Goal: Transaction & Acquisition: Purchase product/service

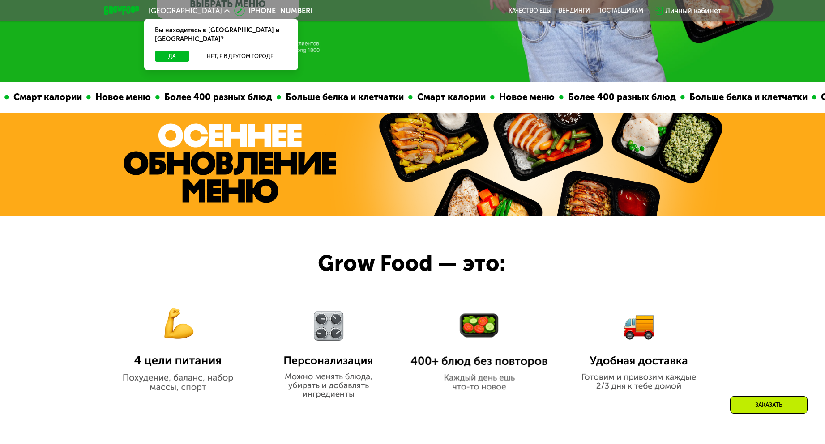
scroll to position [298, 0]
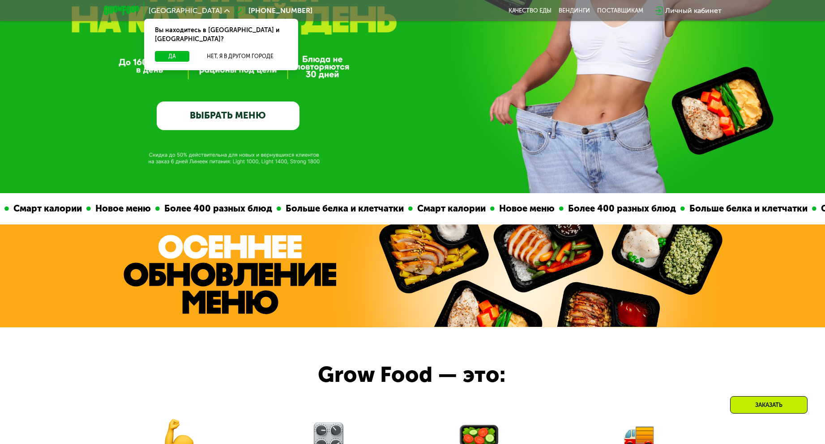
click at [275, 120] on link "ВЫБРАТЬ МЕНЮ" at bounding box center [228, 116] width 143 height 29
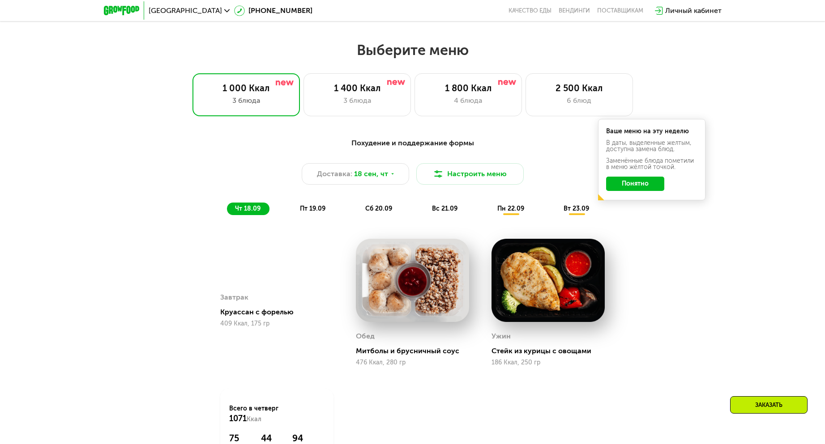
scroll to position [719, 0]
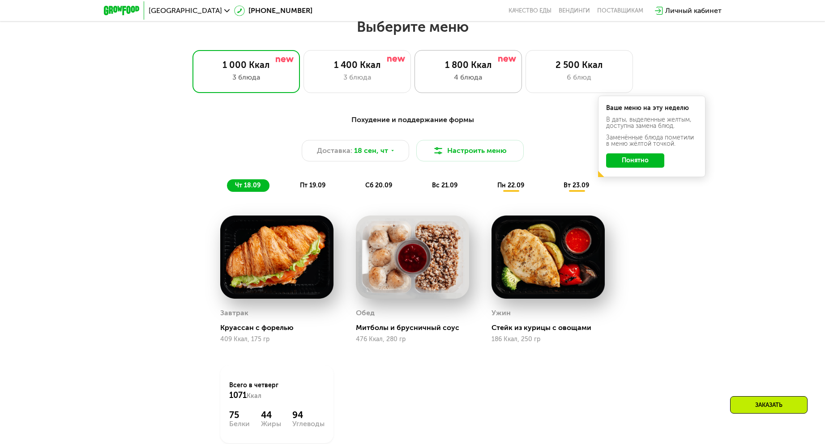
click at [449, 70] on div "1 800 Ккал" at bounding box center [468, 65] width 89 height 11
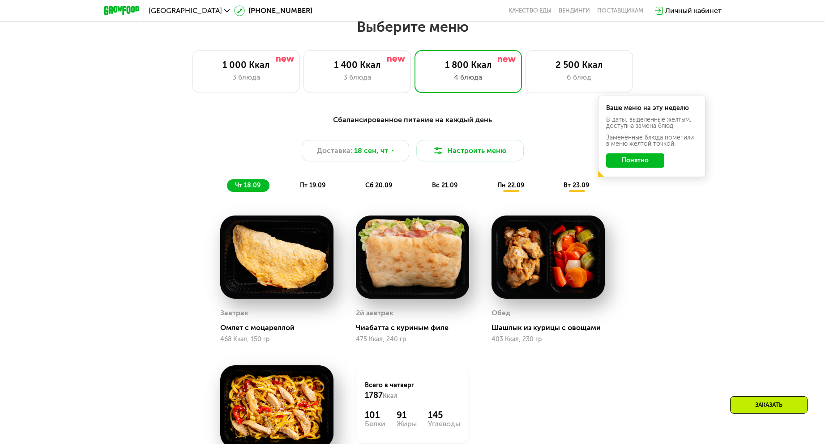
click at [625, 163] on button "Понятно" at bounding box center [635, 160] width 58 height 14
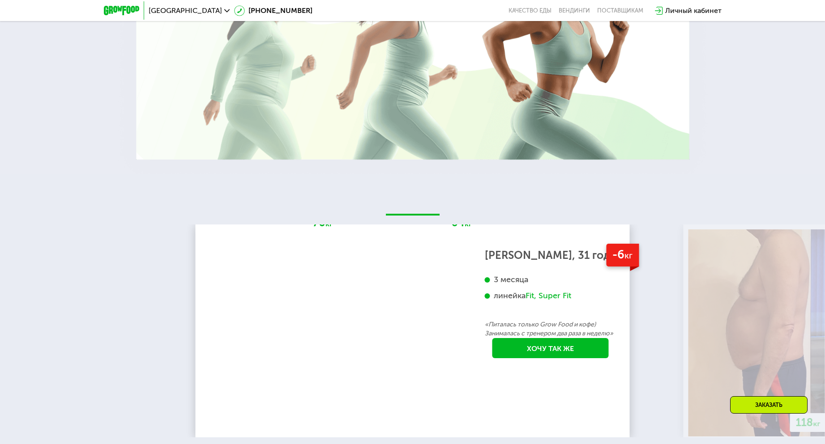
scroll to position [1853, 0]
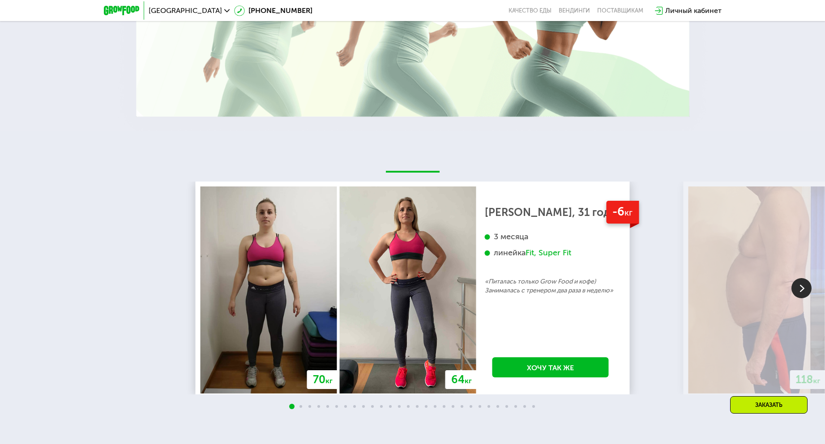
click at [803, 286] on img at bounding box center [801, 288] width 20 height 20
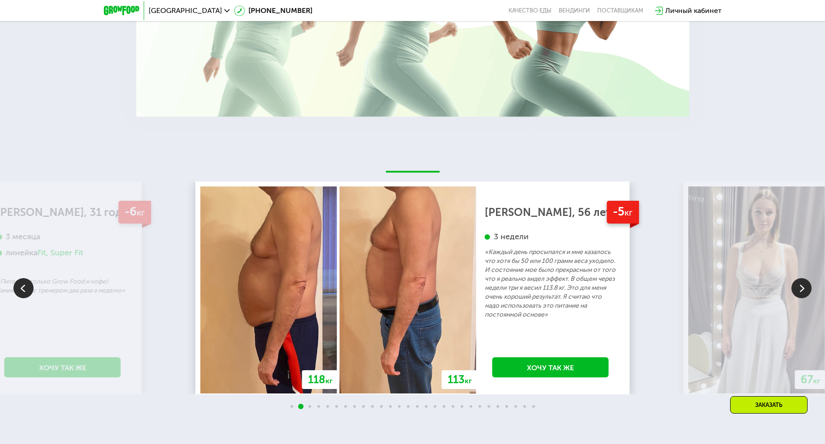
click at [803, 286] on img at bounding box center [801, 288] width 20 height 20
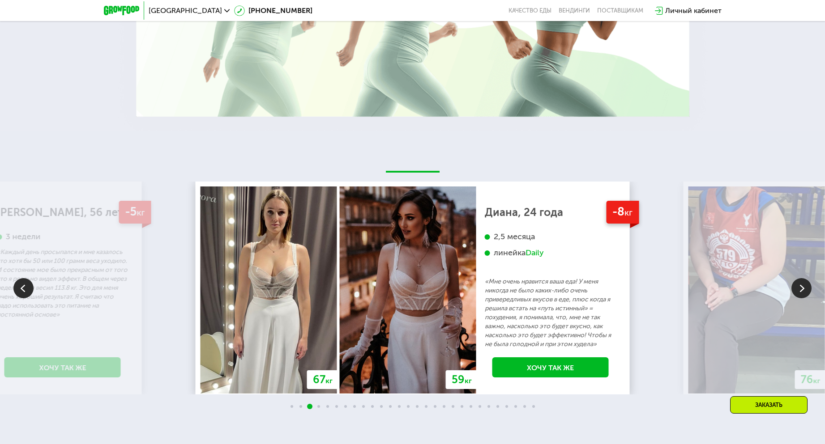
click at [803, 286] on img at bounding box center [801, 288] width 20 height 20
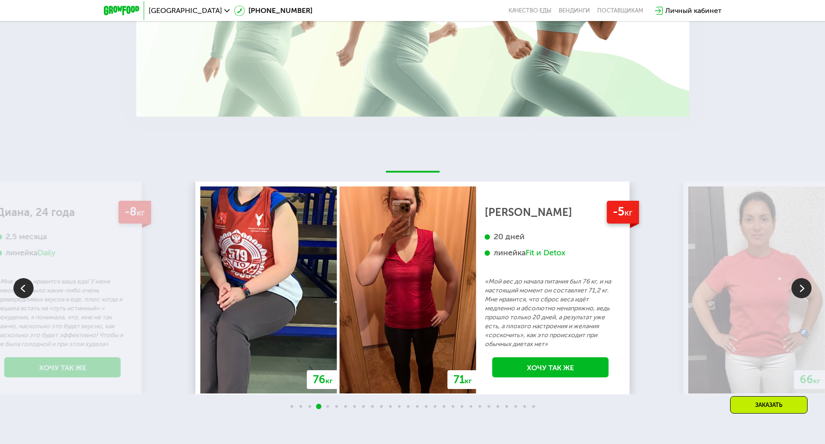
click at [801, 286] on img at bounding box center [801, 288] width 20 height 20
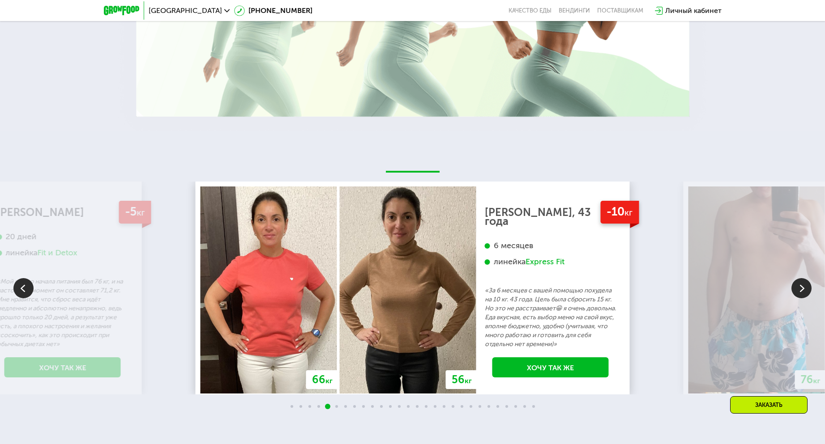
click at [801, 286] on img at bounding box center [801, 288] width 20 height 20
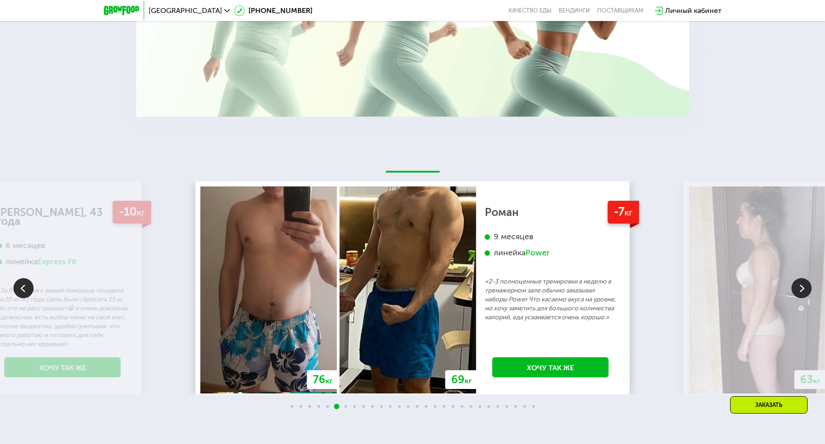
click at [801, 286] on img at bounding box center [801, 288] width 20 height 20
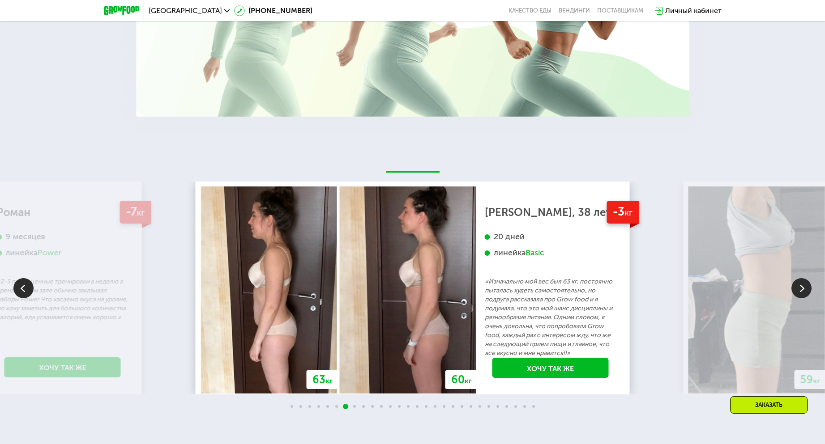
click at [801, 286] on img at bounding box center [801, 288] width 20 height 20
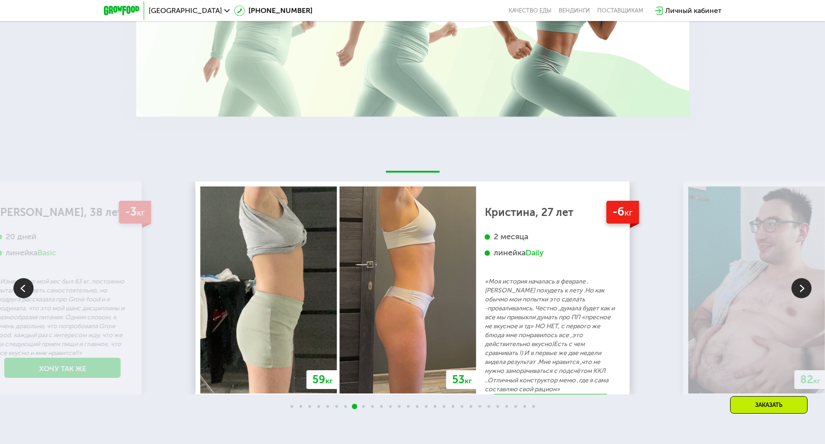
click at [801, 286] on img at bounding box center [801, 288] width 20 height 20
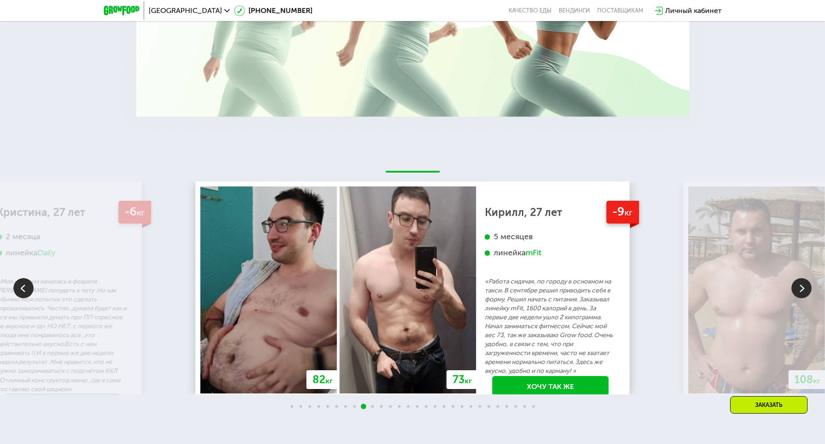
click at [801, 286] on img at bounding box center [801, 288] width 20 height 20
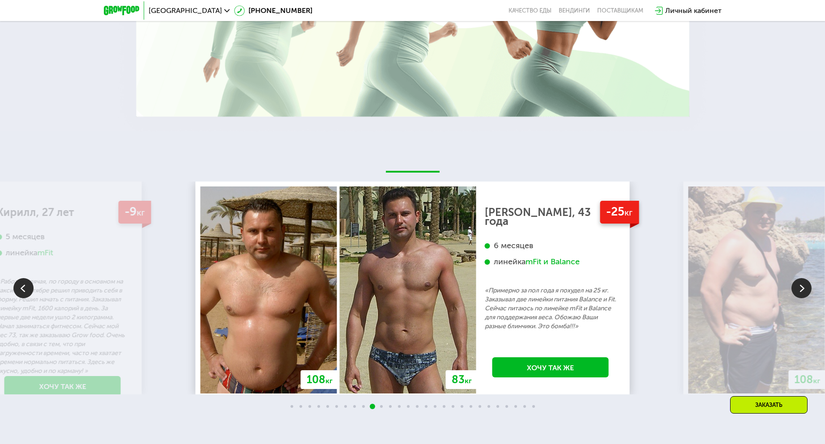
click at [799, 286] on img at bounding box center [801, 288] width 20 height 20
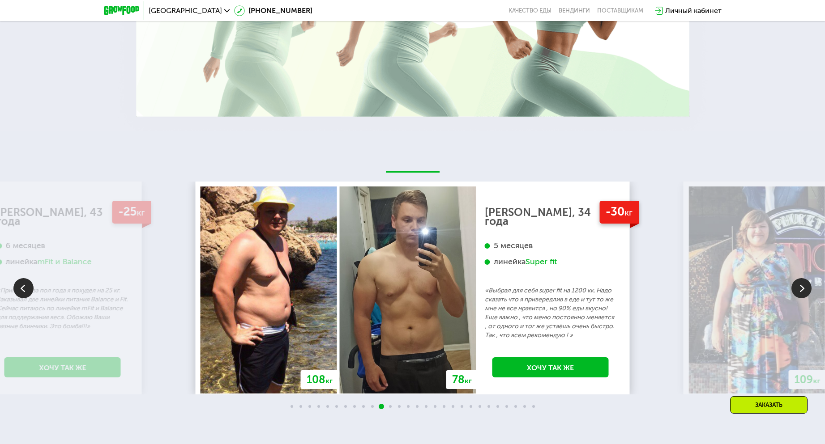
click at [799, 286] on img at bounding box center [801, 288] width 20 height 20
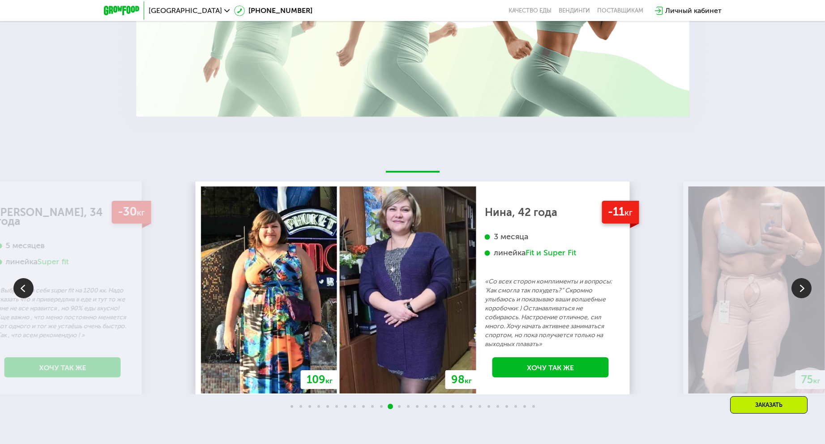
click at [799, 286] on img at bounding box center [801, 288] width 20 height 20
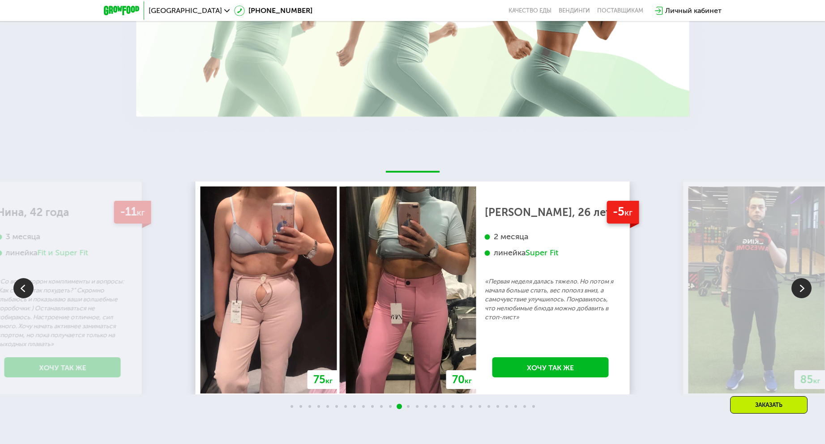
click at [799, 286] on img at bounding box center [801, 288] width 20 height 20
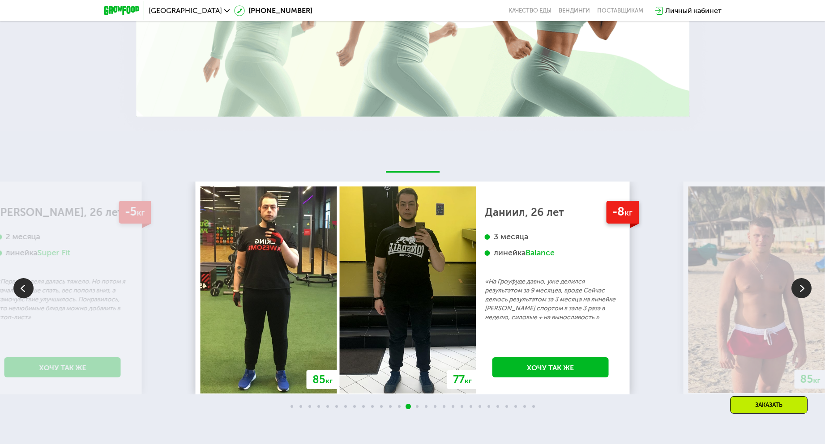
click at [799, 286] on img at bounding box center [801, 288] width 20 height 20
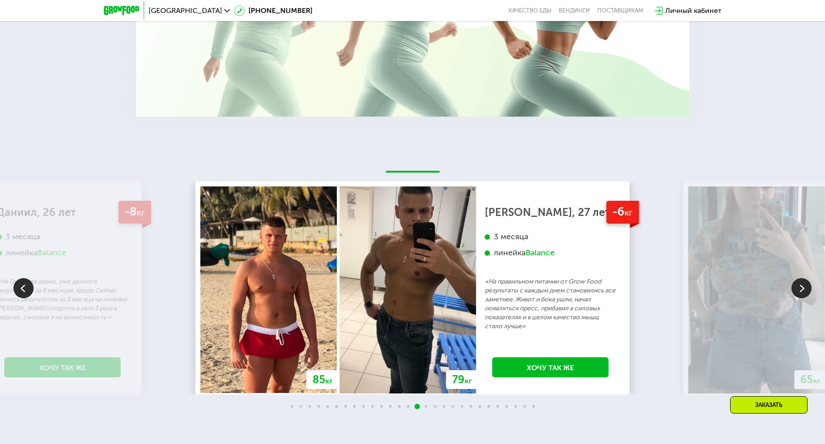
click at [798, 286] on img at bounding box center [801, 288] width 20 height 20
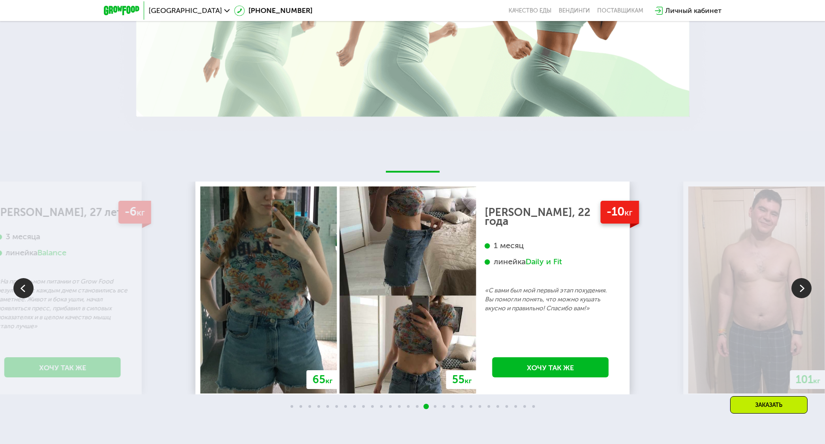
click at [25, 294] on img at bounding box center [23, 288] width 20 height 20
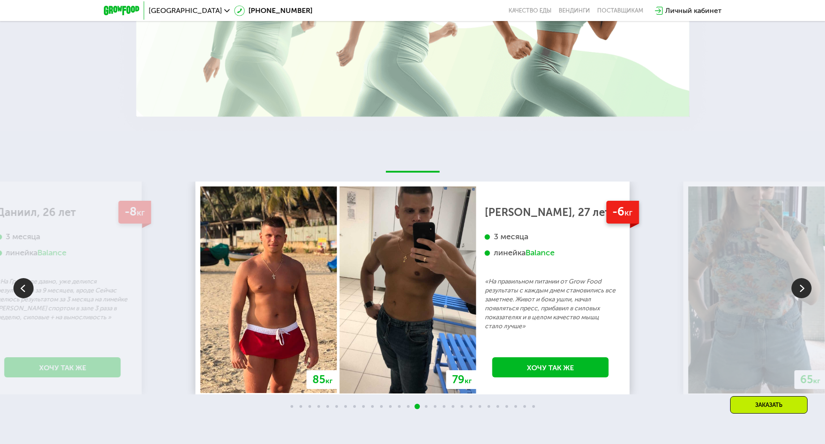
click at [802, 290] on img at bounding box center [801, 288] width 20 height 20
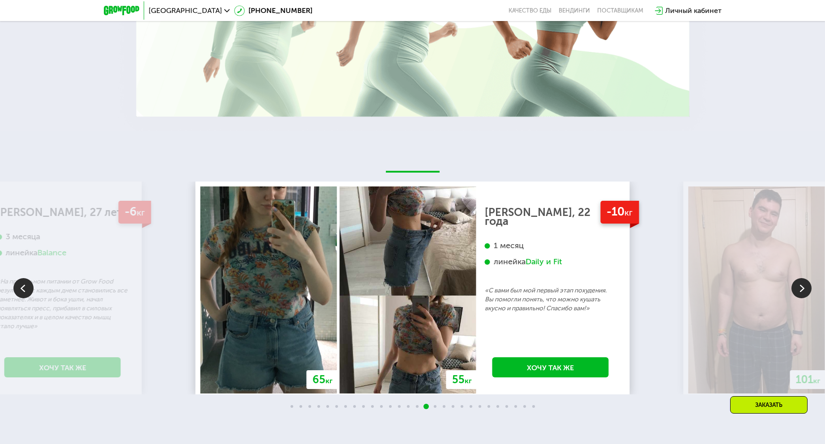
click at [18, 294] on img at bounding box center [23, 288] width 20 height 20
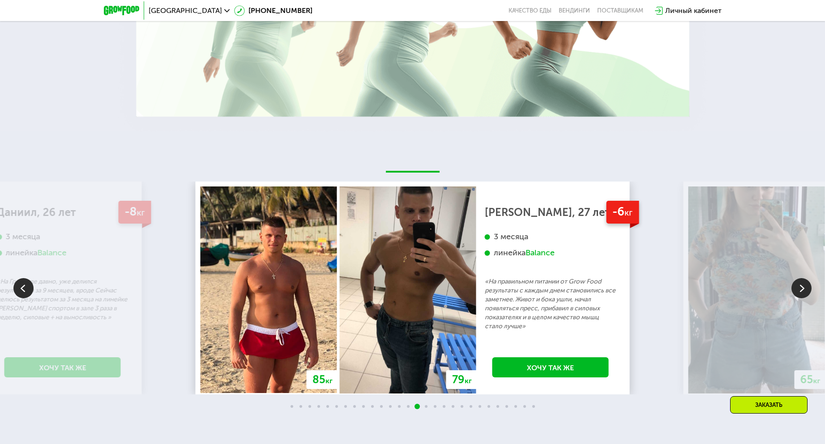
click at [18, 294] on img at bounding box center [23, 288] width 20 height 20
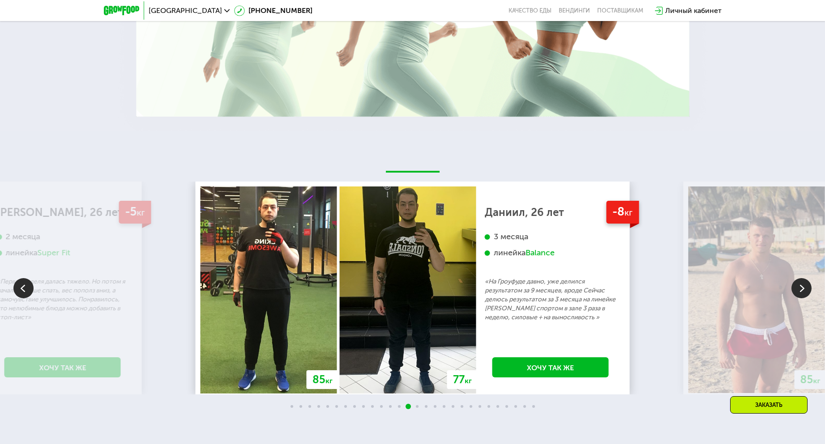
click at [18, 294] on img at bounding box center [23, 288] width 20 height 20
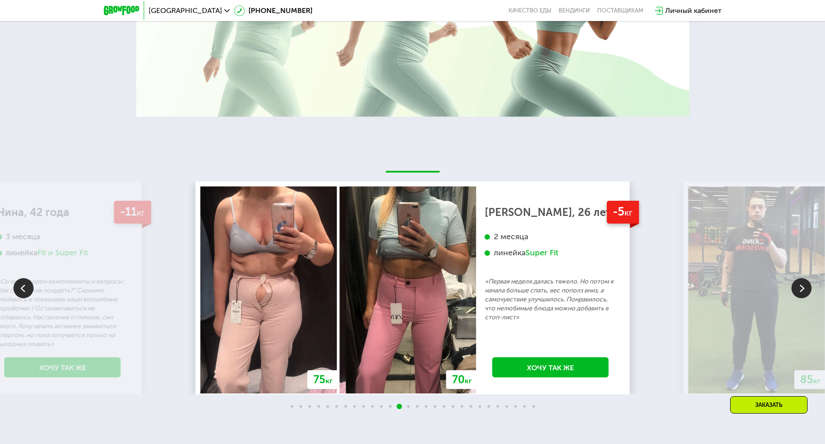
click at [18, 294] on img at bounding box center [23, 288] width 20 height 20
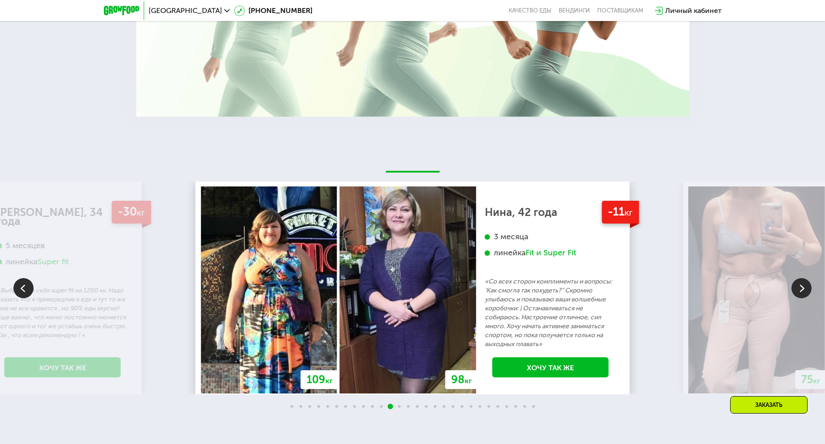
click at [18, 294] on img at bounding box center [23, 288] width 20 height 20
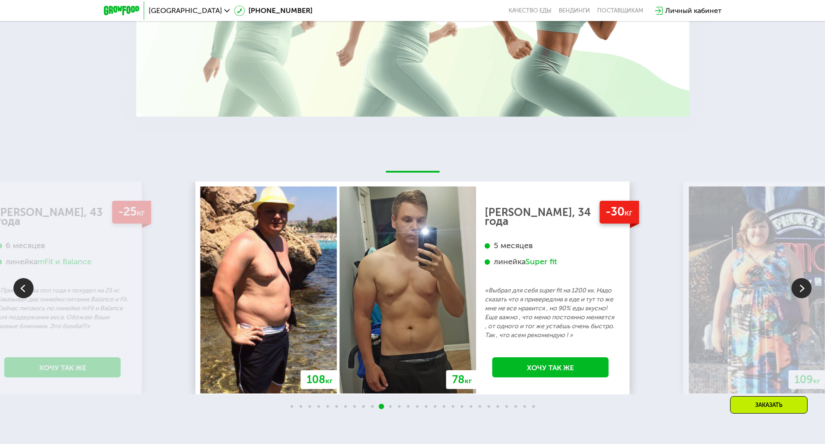
click at [18, 294] on img at bounding box center [23, 288] width 20 height 20
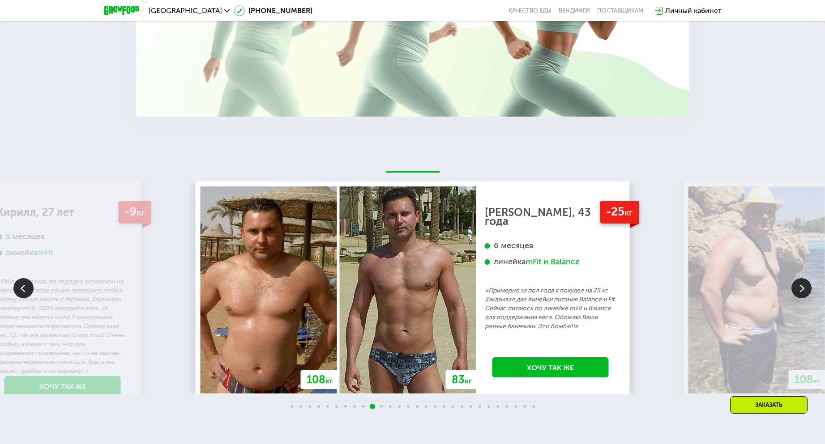
click at [302, 411] on div at bounding box center [412, 407] width 825 height 7
click at [302, 408] on span at bounding box center [300, 406] width 3 height 3
click at [6, 292] on p "«Работа сидячая, по городу в основном на такси. В сентябре решил приводить себя…" at bounding box center [63, 326] width 132 height 98
click at [14, 292] on img at bounding box center [23, 288] width 20 height 20
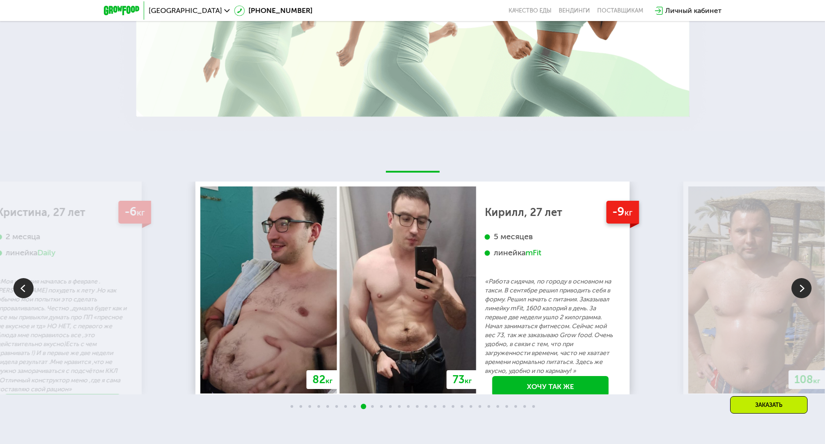
click at [15, 292] on img at bounding box center [23, 288] width 20 height 20
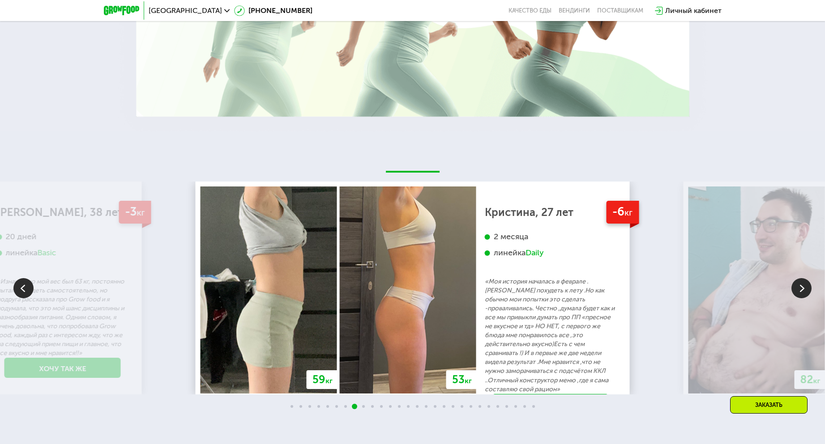
click at [15, 292] on img at bounding box center [23, 288] width 20 height 20
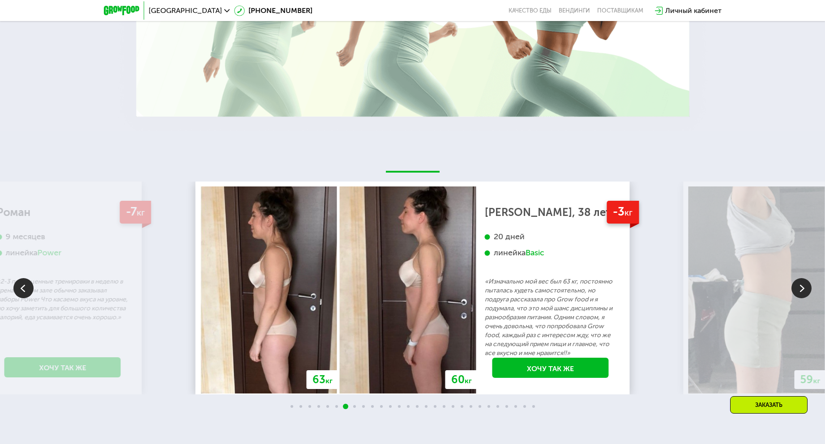
click at [15, 292] on img at bounding box center [23, 288] width 20 height 20
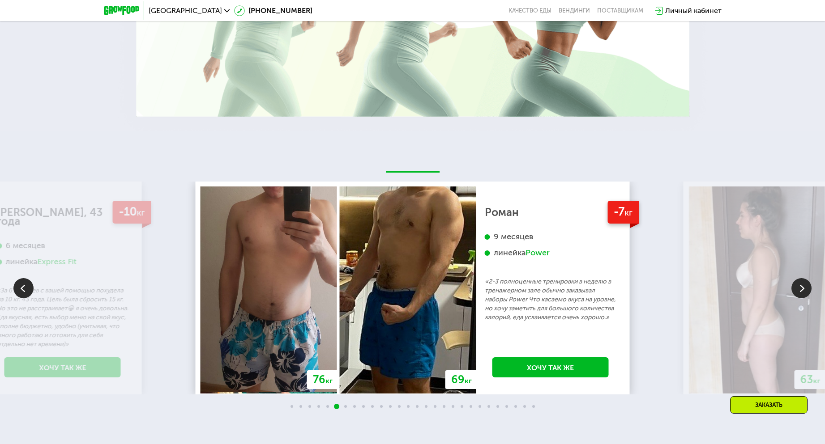
click at [15, 292] on img at bounding box center [23, 288] width 20 height 20
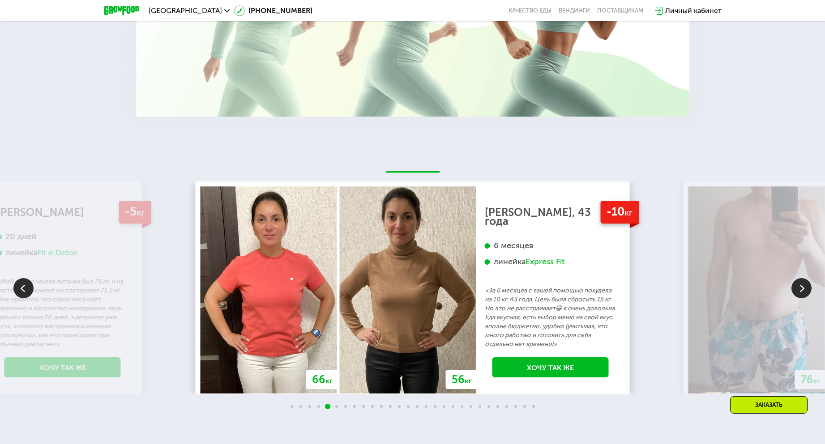
click at [15, 292] on img at bounding box center [23, 288] width 20 height 20
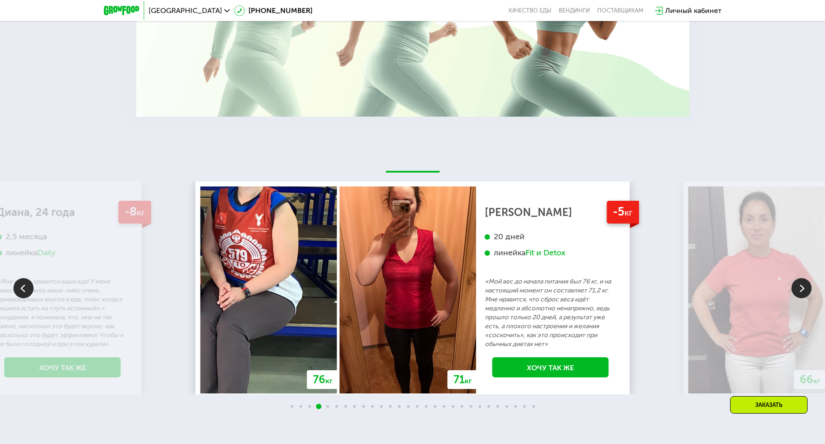
click at [15, 292] on img at bounding box center [23, 288] width 20 height 20
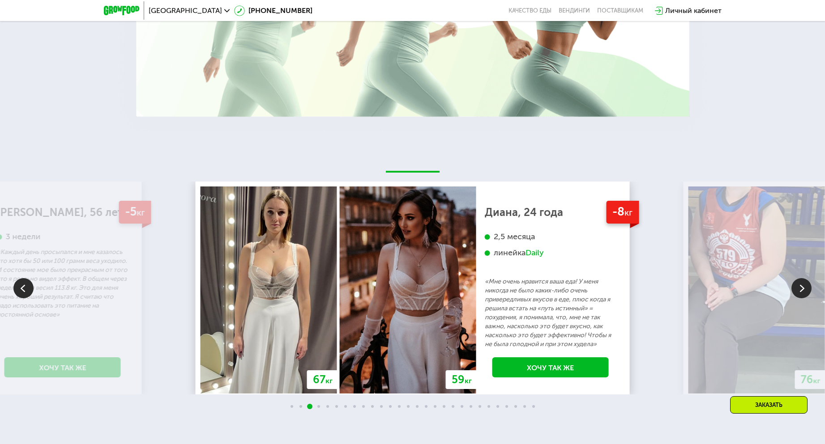
click at [15, 292] on img at bounding box center [23, 288] width 20 height 20
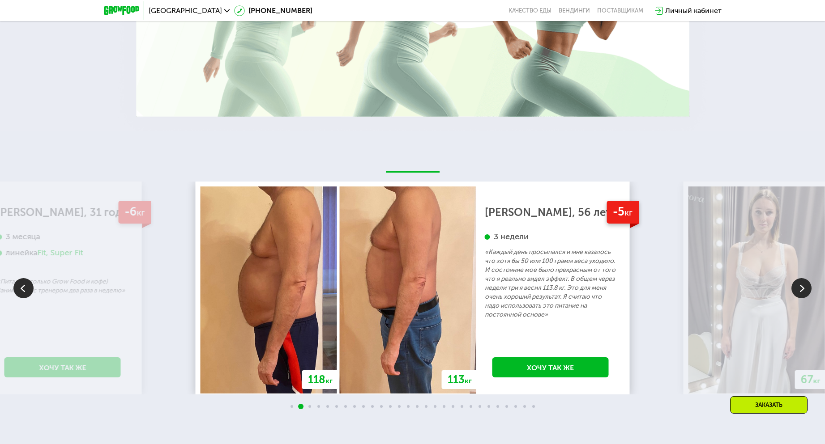
click at [805, 284] on img at bounding box center [801, 288] width 20 height 20
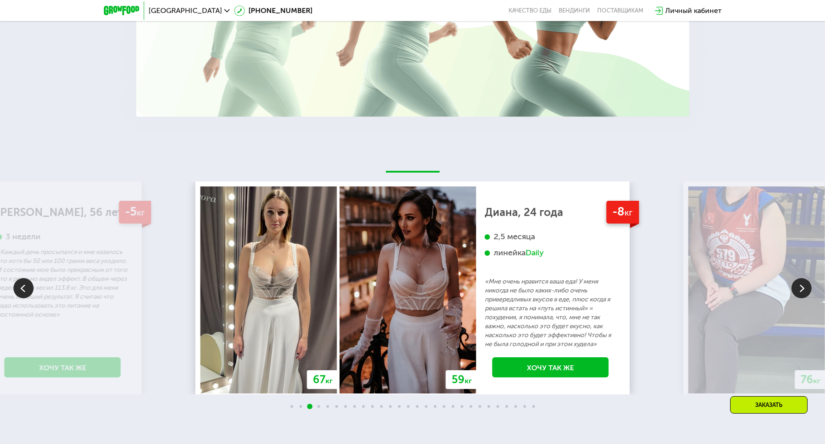
click at [805, 284] on img at bounding box center [801, 288] width 20 height 20
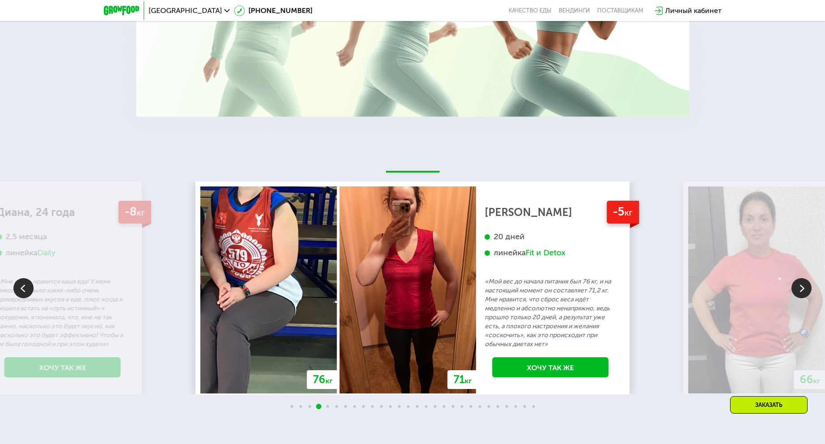
click at [805, 284] on img at bounding box center [801, 288] width 20 height 20
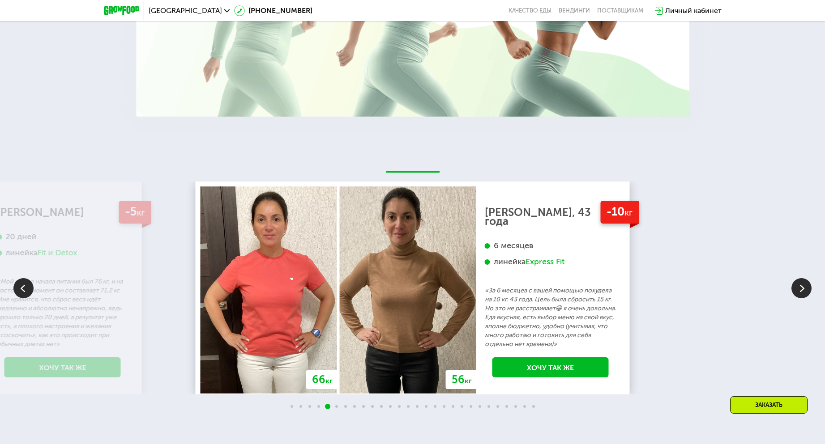
click at [805, 284] on img at bounding box center [801, 288] width 20 height 20
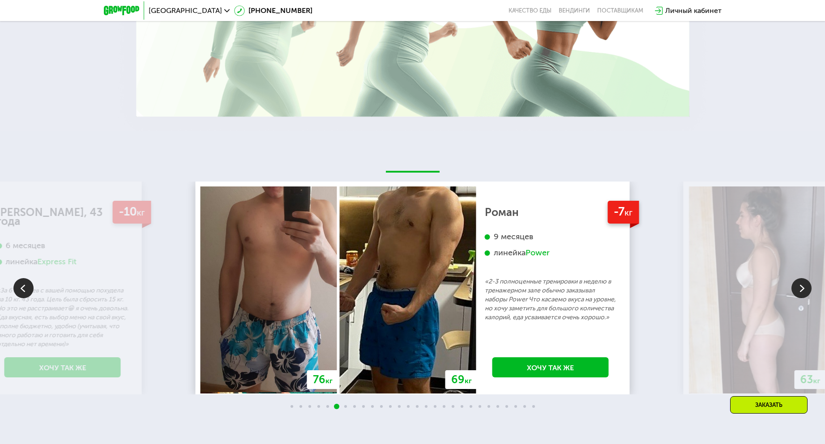
click at [805, 284] on img at bounding box center [801, 288] width 20 height 20
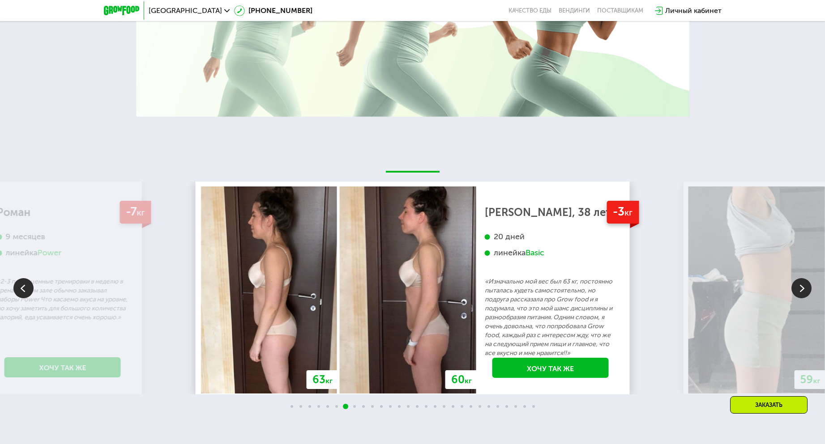
click at [805, 284] on img at bounding box center [801, 288] width 20 height 20
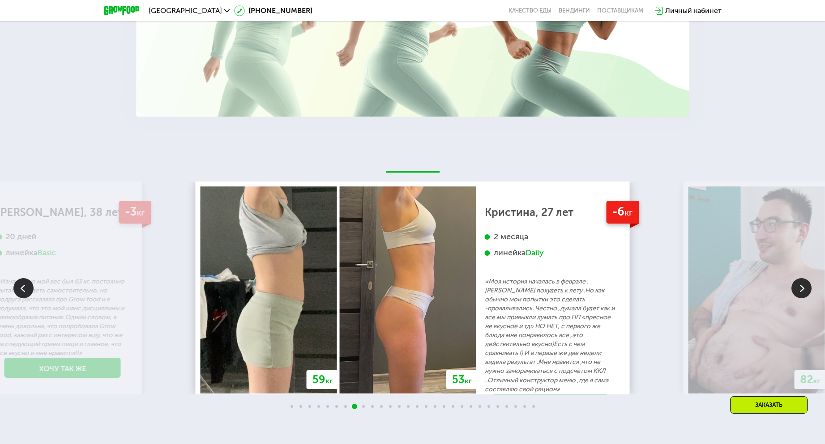
click at [805, 284] on img at bounding box center [801, 288] width 20 height 20
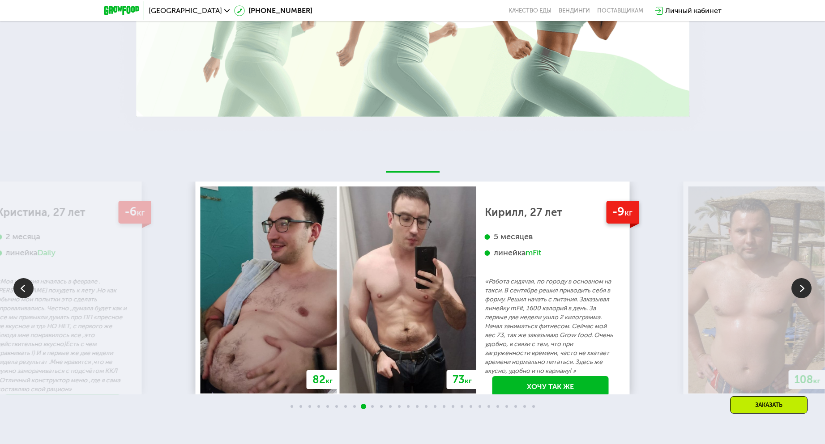
click at [805, 284] on img at bounding box center [801, 288] width 20 height 20
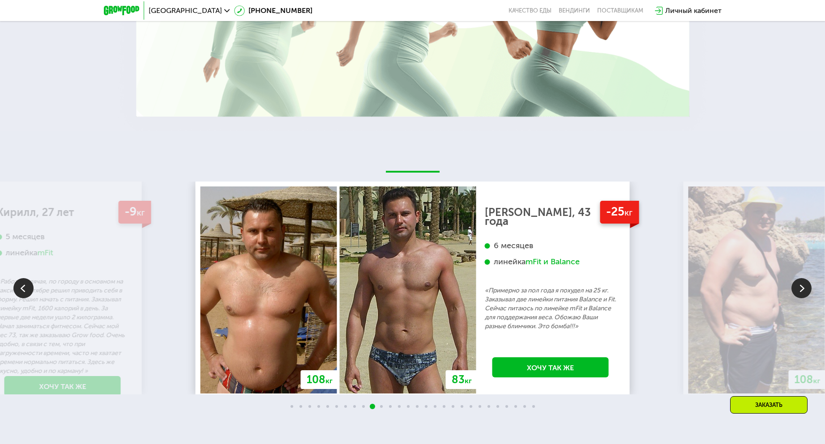
click at [805, 284] on img at bounding box center [801, 288] width 20 height 20
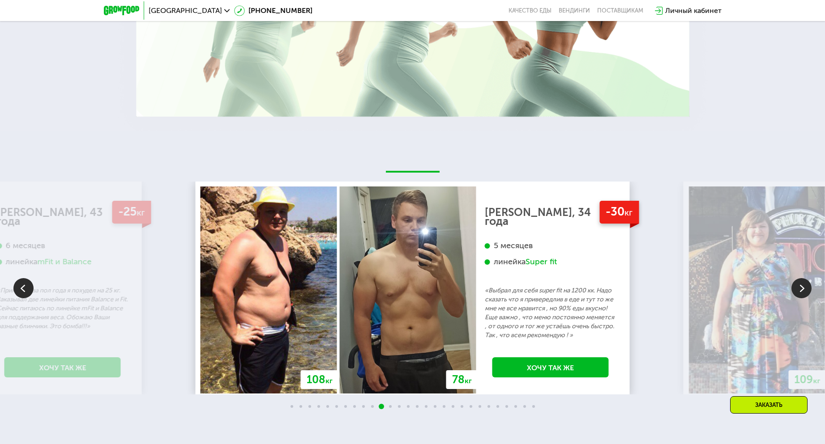
click at [805, 284] on img at bounding box center [801, 288] width 20 height 20
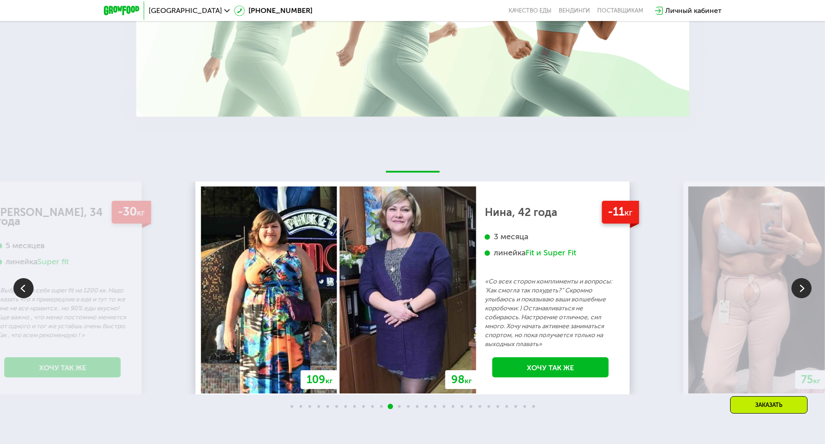
click at [805, 284] on img at bounding box center [801, 288] width 20 height 20
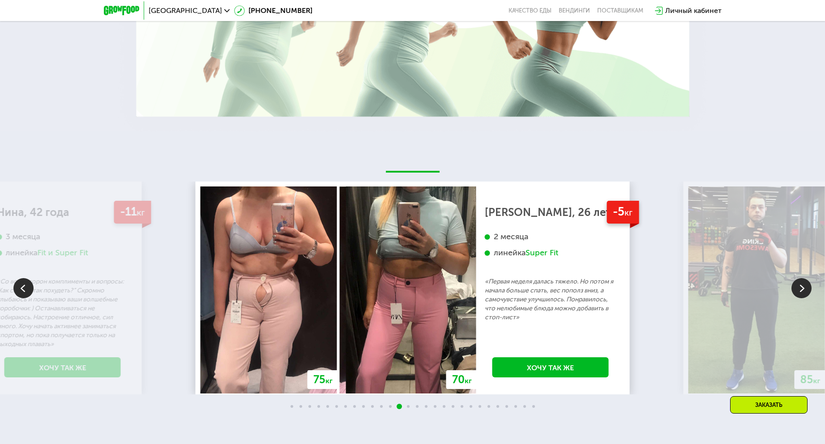
click at [806, 291] on img at bounding box center [801, 288] width 20 height 20
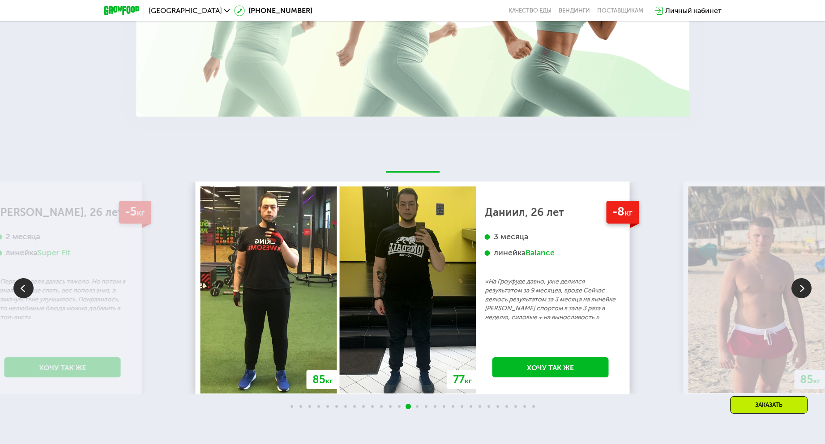
click at [806, 291] on img at bounding box center [801, 288] width 20 height 20
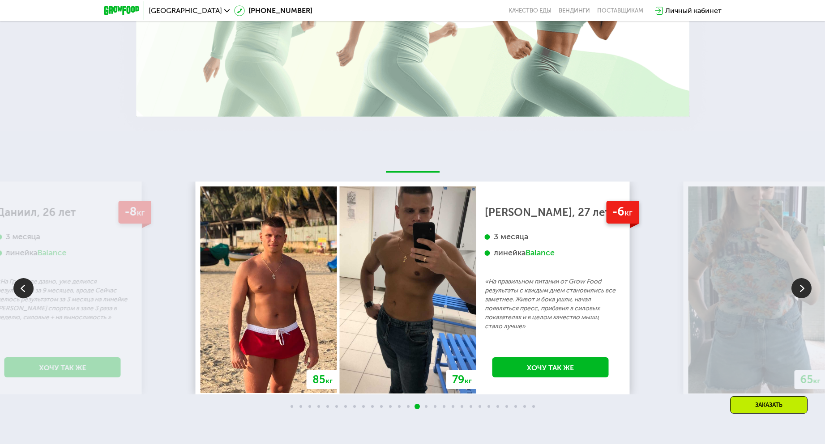
click at [806, 291] on img at bounding box center [801, 288] width 20 height 20
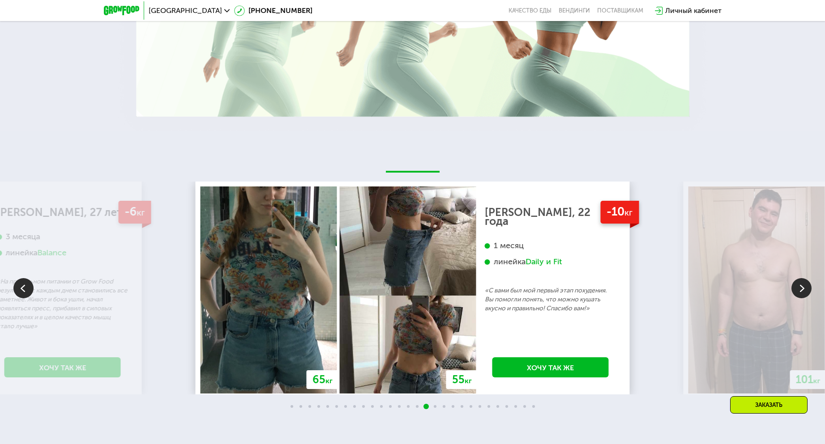
click at [806, 291] on img at bounding box center [801, 288] width 20 height 20
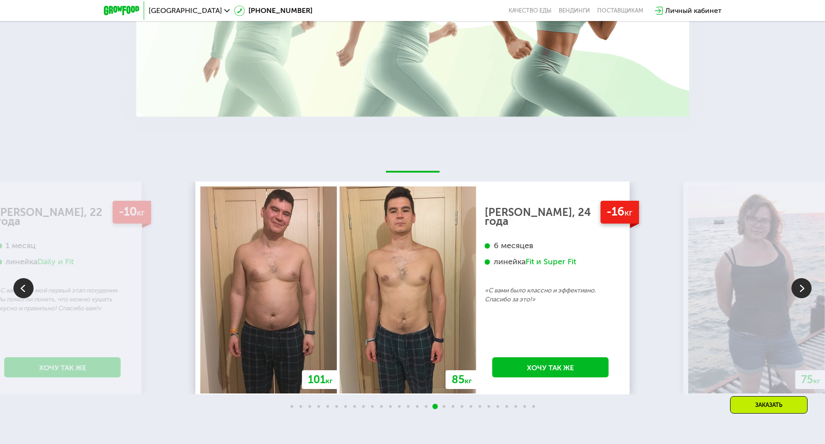
click at [806, 291] on img at bounding box center [801, 288] width 20 height 20
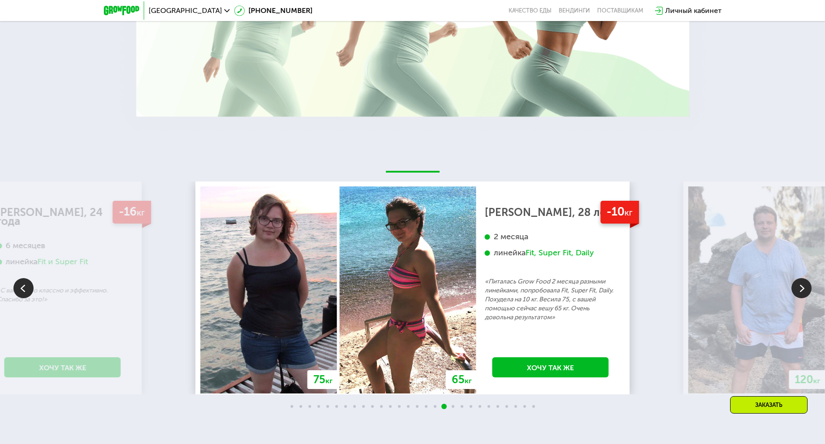
click at [806, 291] on img at bounding box center [801, 288] width 20 height 20
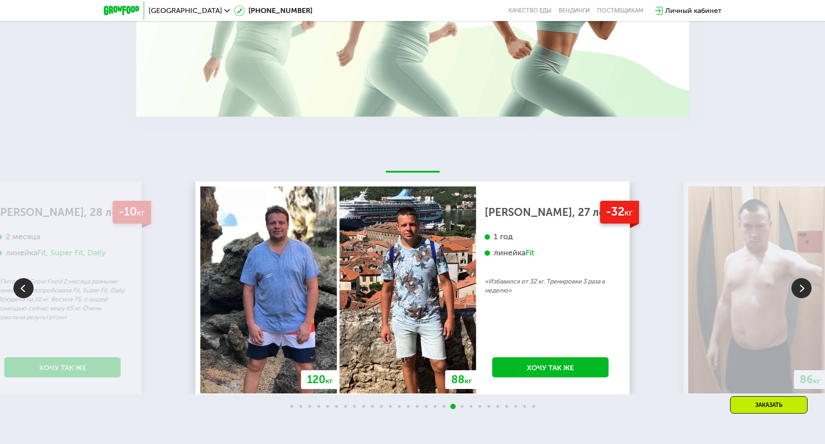
click at [806, 291] on img at bounding box center [801, 288] width 20 height 20
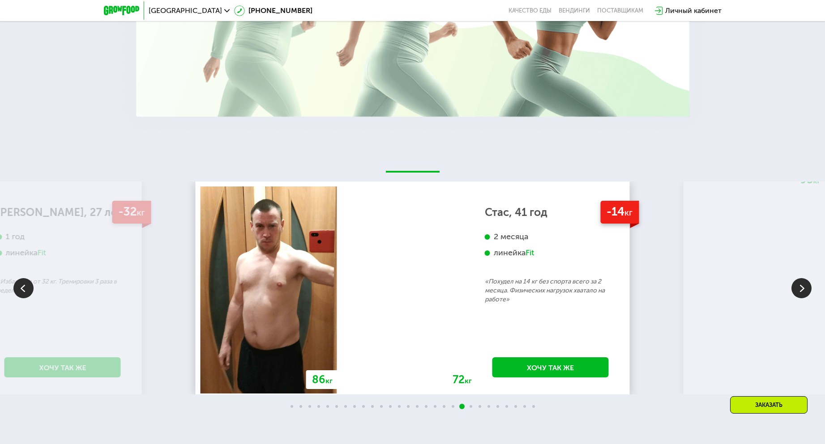
click at [806, 291] on img at bounding box center [801, 288] width 20 height 20
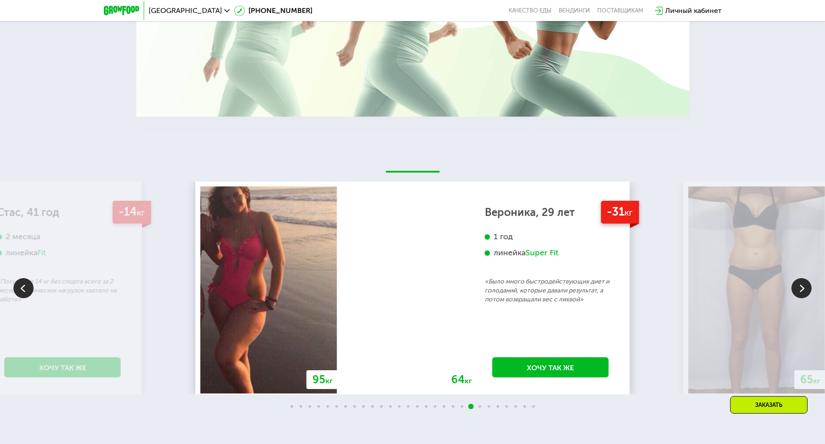
click at [806, 291] on img at bounding box center [801, 288] width 20 height 20
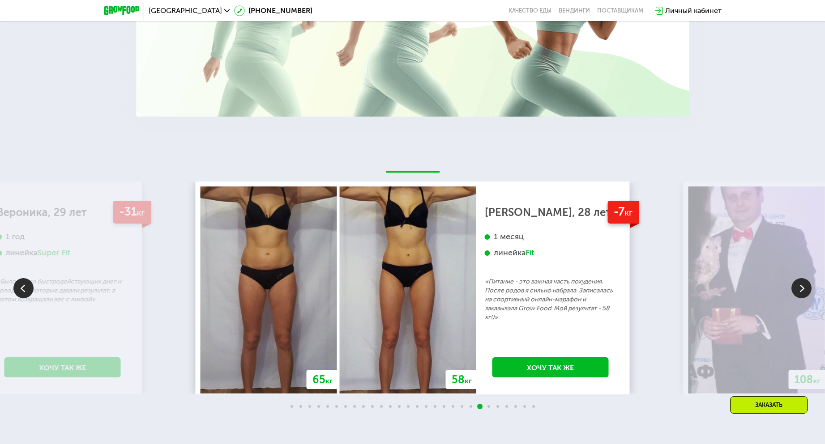
click at [806, 291] on img at bounding box center [801, 288] width 20 height 20
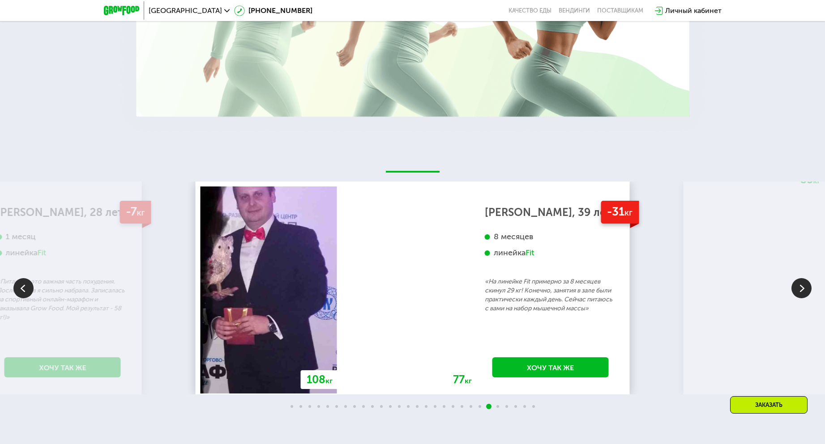
drag, startPoint x: 806, startPoint y: 291, endPoint x: 673, endPoint y: 247, distance: 140.0
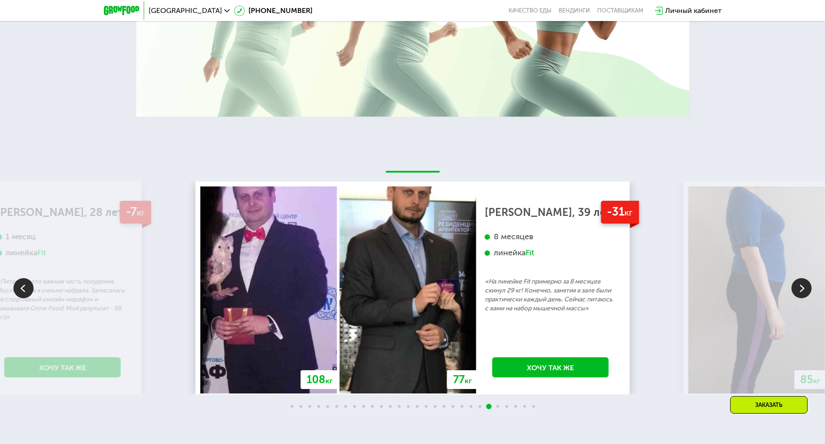
click at [673, 247] on div "70 кг 64 кг -6 кг [PERSON_NAME], 31 год 3 месяца линейка Fit, Super Fit «Питала…" at bounding box center [412, 288] width 825 height 213
click at [797, 285] on img at bounding box center [801, 288] width 20 height 20
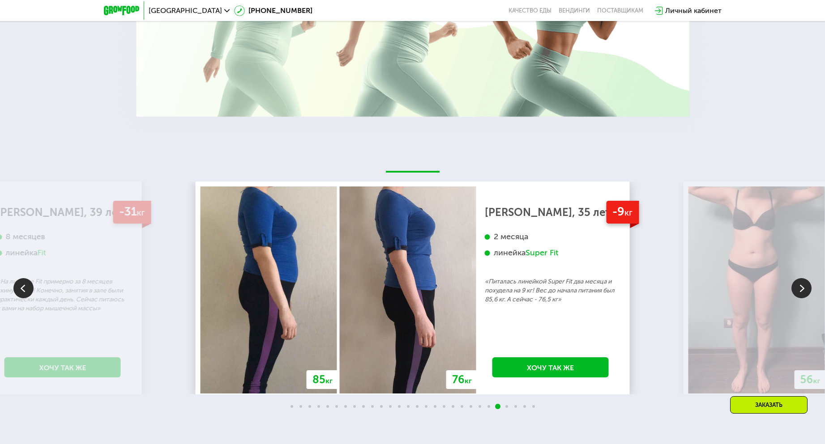
click at [797, 285] on img at bounding box center [801, 288] width 20 height 20
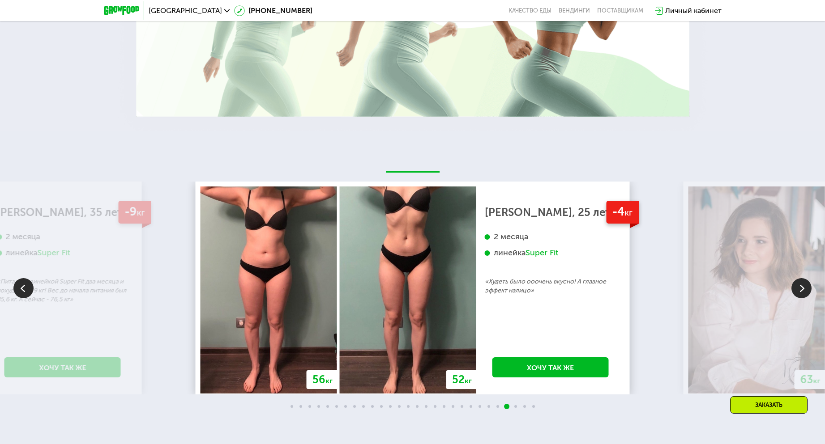
click at [797, 285] on img at bounding box center [801, 288] width 20 height 20
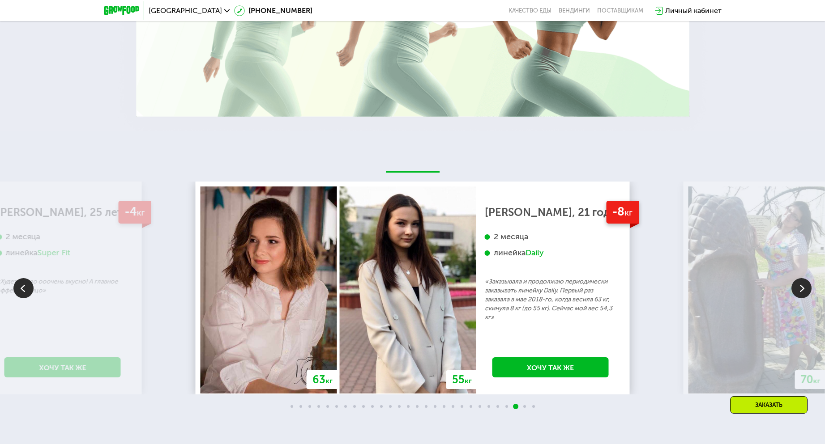
click at [797, 285] on img at bounding box center [801, 288] width 20 height 20
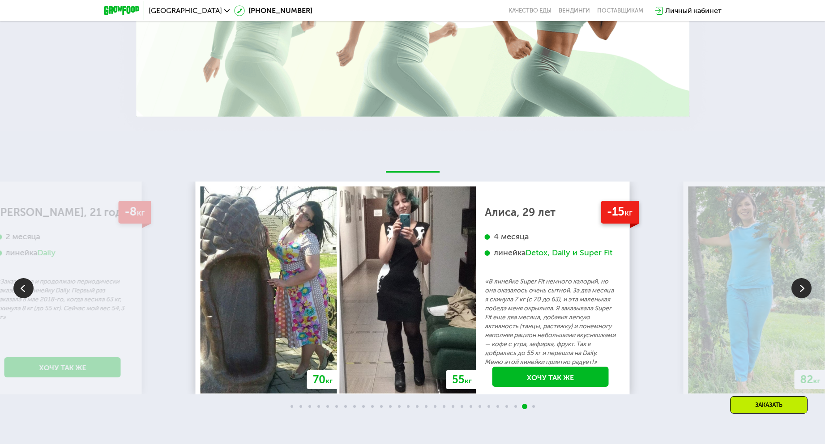
click at [797, 285] on img at bounding box center [801, 288] width 20 height 20
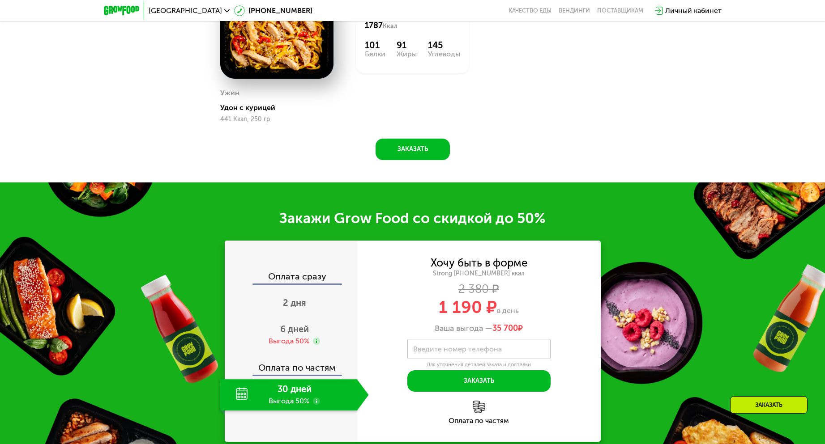
drag, startPoint x: 707, startPoint y: 256, endPoint x: 716, endPoint y: 141, distance: 114.5
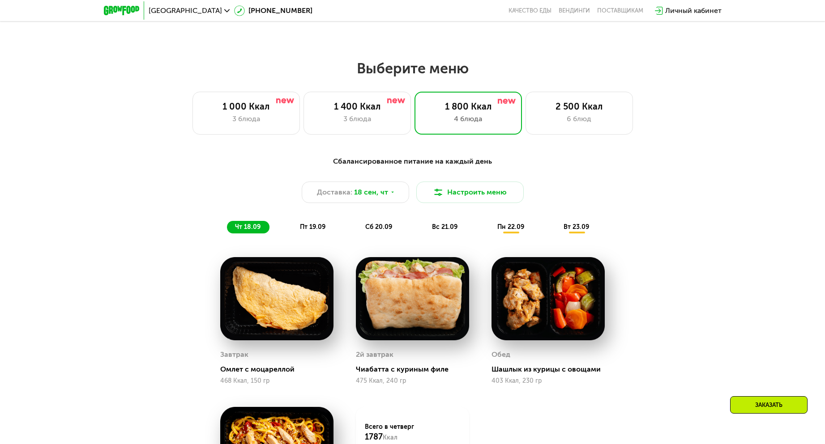
scroll to position [641, 0]
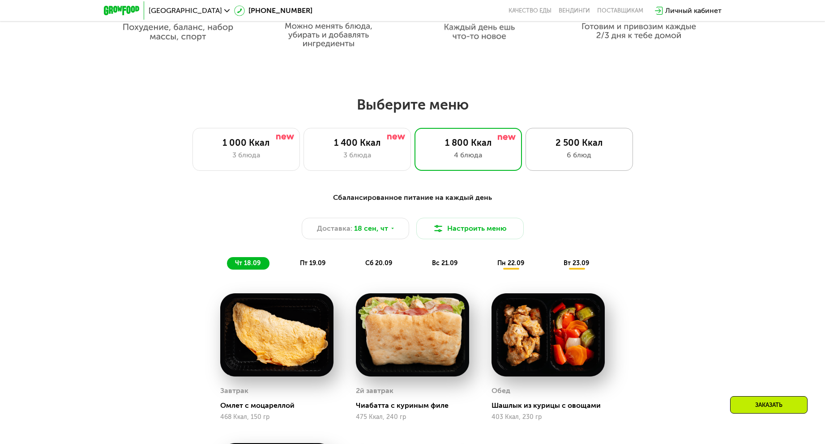
click at [576, 153] on div "6 блюд" at bounding box center [579, 155] width 89 height 11
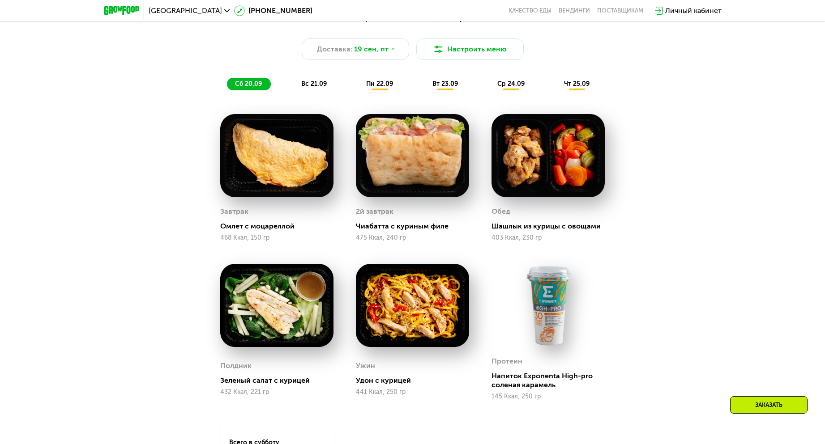
scroll to position [820, 0]
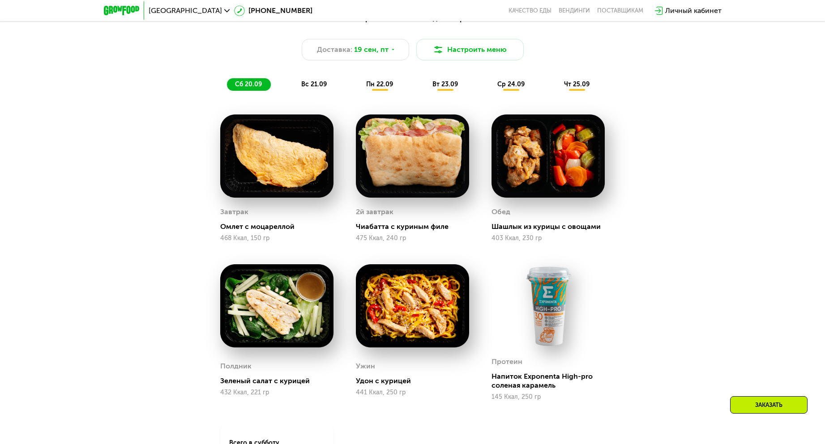
click at [318, 88] on span "вс 21.09" at bounding box center [314, 85] width 26 height 8
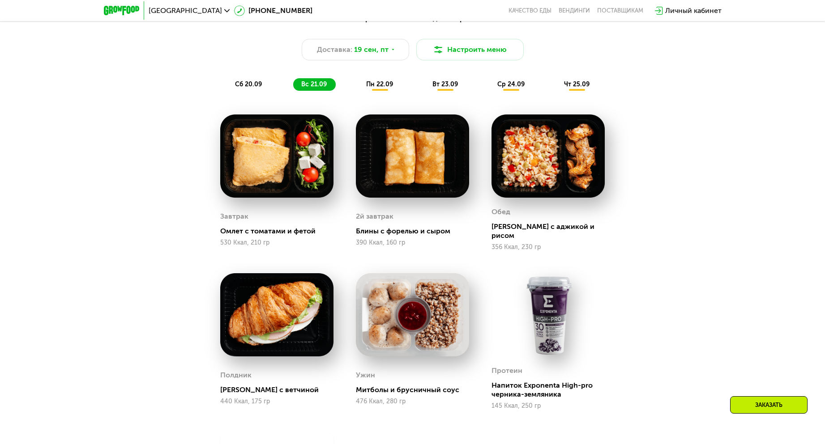
click at [380, 88] on span "пн 22.09" at bounding box center [379, 85] width 27 height 8
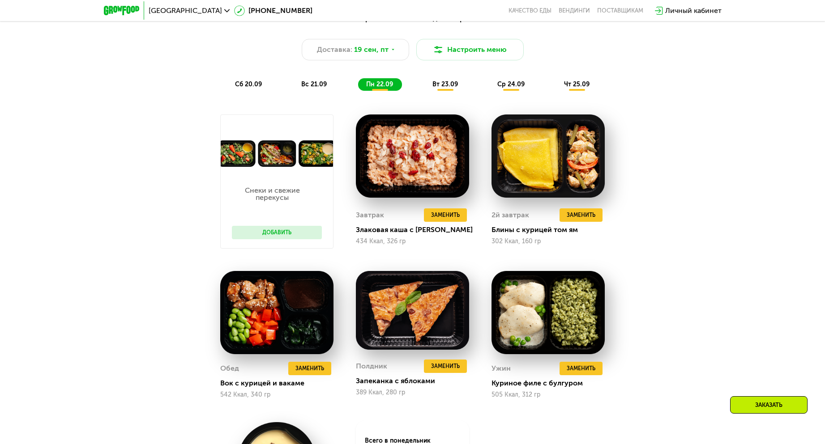
click at [435, 91] on div "вт 23.09" at bounding box center [445, 84] width 43 height 13
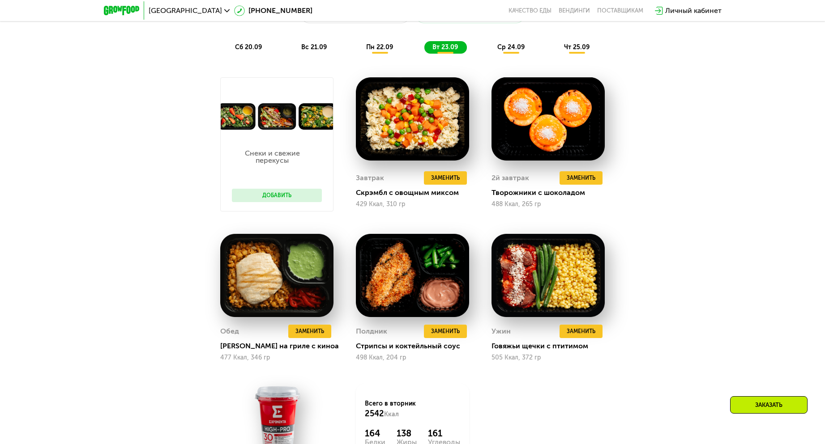
scroll to position [761, 0]
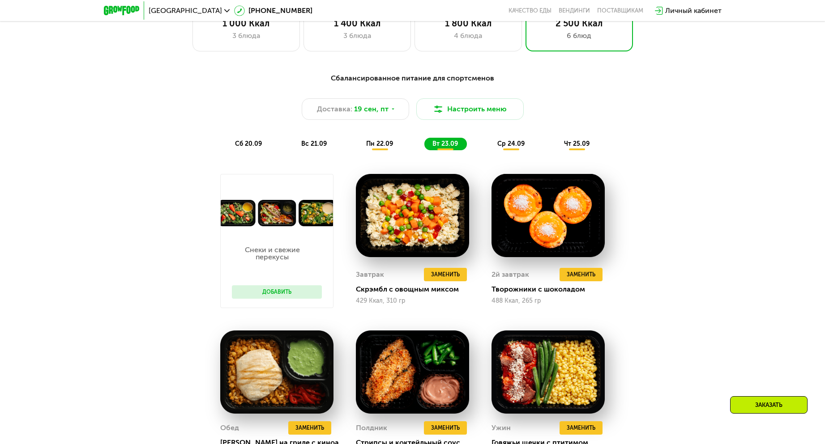
click at [514, 150] on div "ср 24.09" at bounding box center [511, 144] width 44 height 13
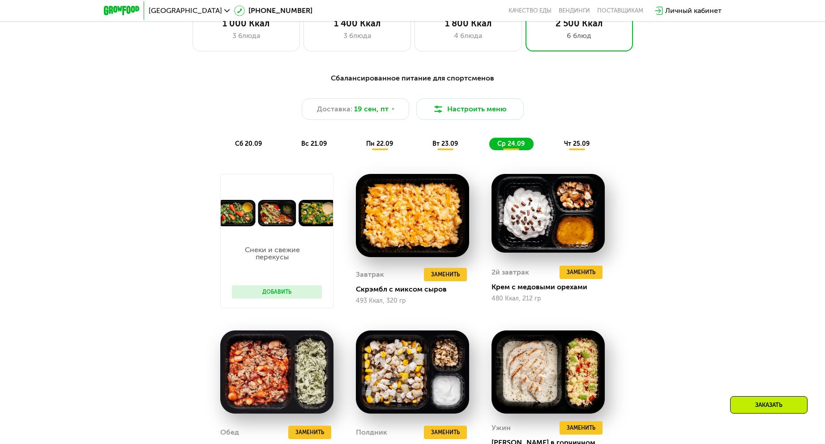
click at [277, 221] on img at bounding box center [277, 213] width 112 height 26
click at [287, 293] on button "Добавить" at bounding box center [277, 292] width 90 height 13
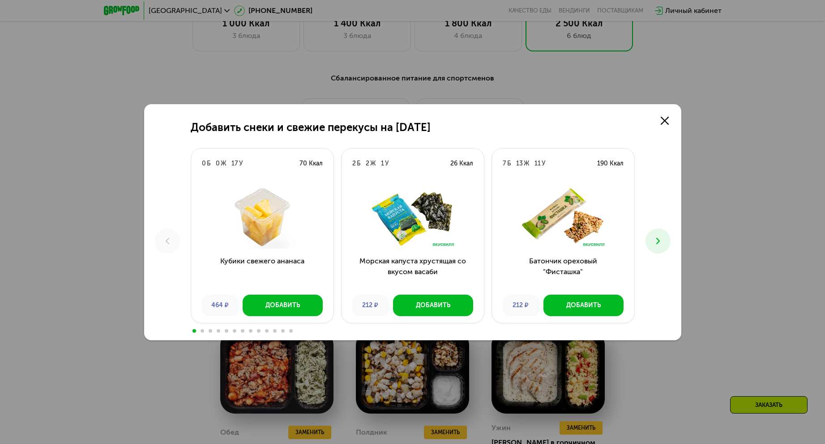
click at [658, 240] on use at bounding box center [658, 241] width 4 height 6
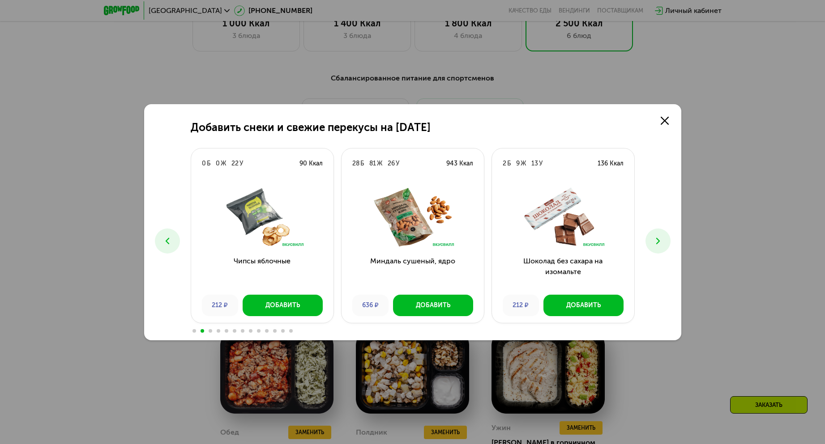
click at [658, 240] on use at bounding box center [658, 241] width 4 height 6
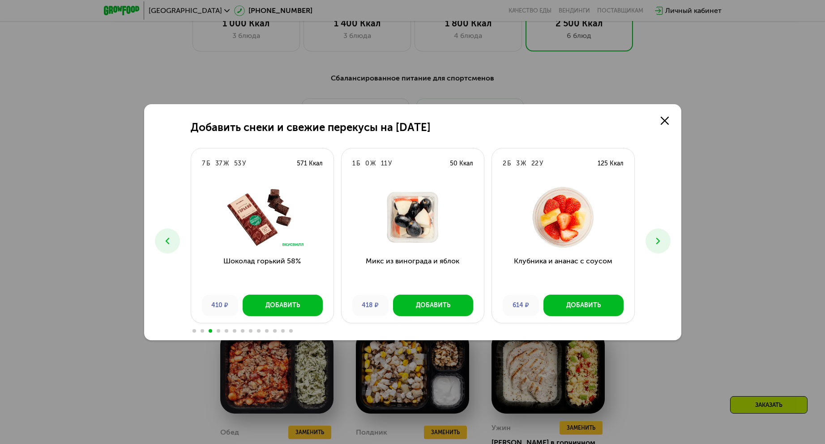
click at [658, 240] on use at bounding box center [658, 241] width 4 height 6
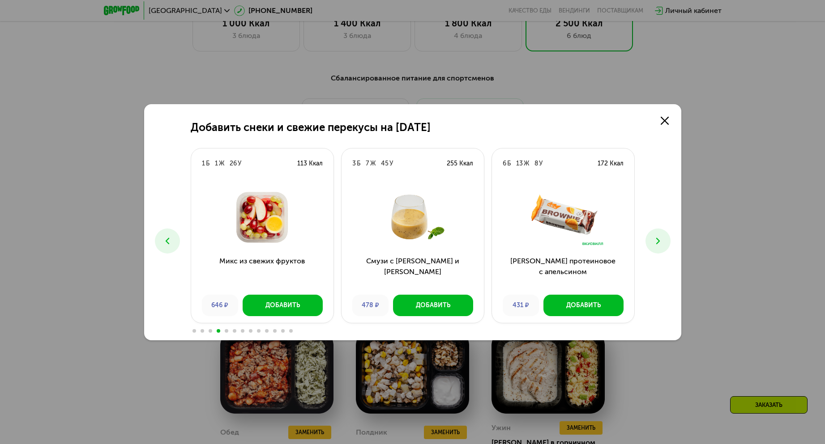
click at [658, 240] on use at bounding box center [658, 241] width 4 height 6
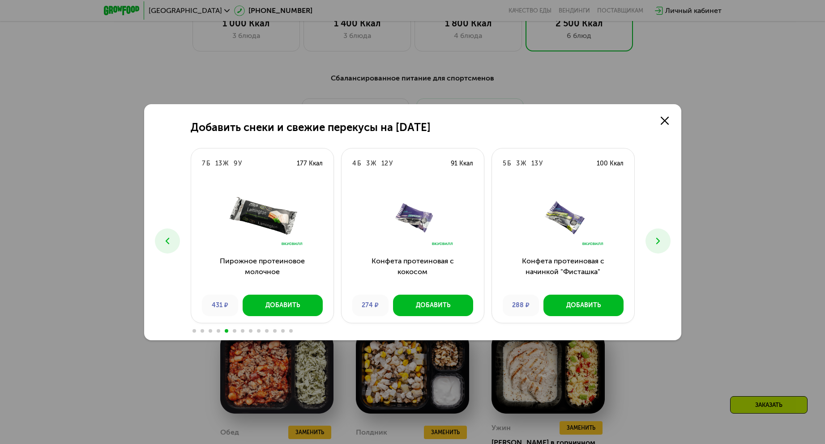
click at [160, 242] on button at bounding box center [167, 241] width 25 height 25
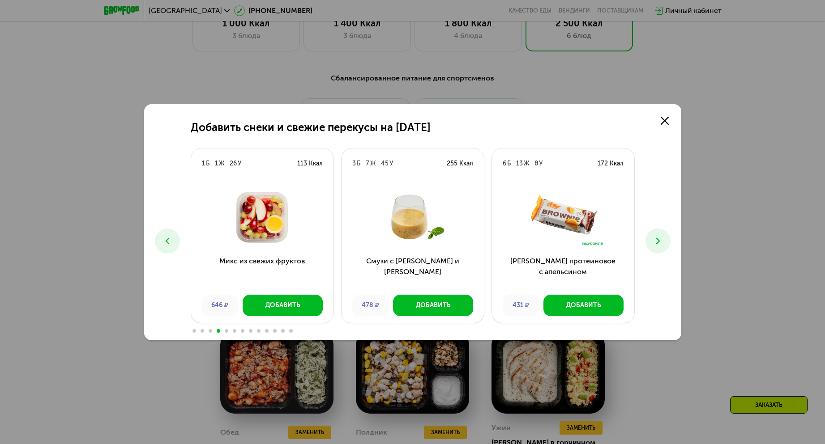
click at [748, 219] on div "Добавить снеки и свежие перекусы на [DATE] 0 Б 0 Ж 17 У 70 Ккал Кубики свежего …" at bounding box center [412, 222] width 825 height 444
